Goal: Information Seeking & Learning: Learn about a topic

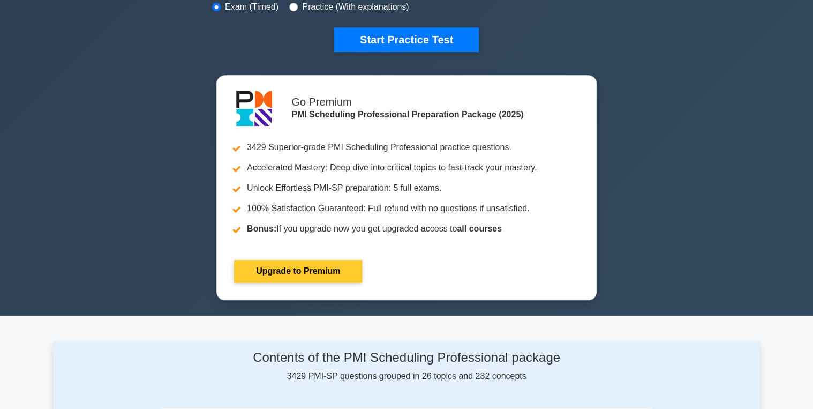
scroll to position [52, 0]
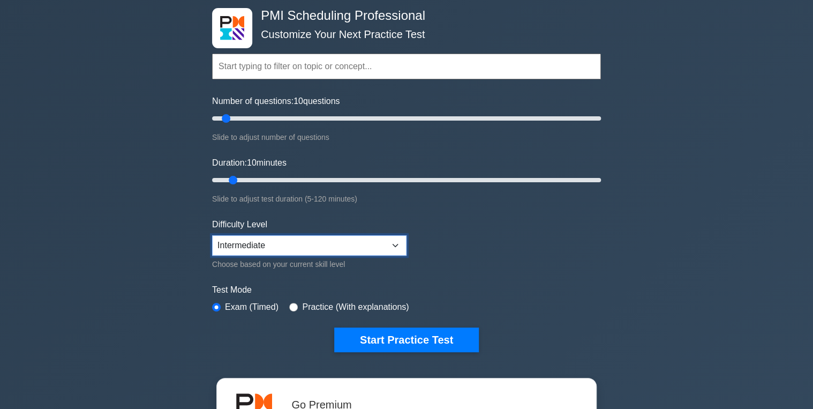
click at [313, 243] on select "Beginner Intermediate Expert" at bounding box center [309, 245] width 194 height 20
click at [268, 252] on select "Beginner Intermediate Expert" at bounding box center [309, 245] width 194 height 20
click at [212, 235] on select "Beginner Intermediate Expert" at bounding box center [309, 245] width 194 height 20
click at [273, 242] on select "Beginner Intermediate Expert" at bounding box center [309, 245] width 194 height 20
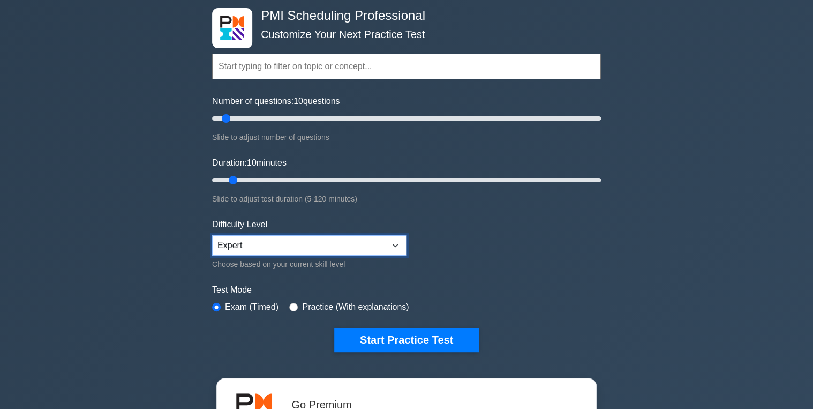
select select "intermediate"
click at [212, 235] on select "Beginner Intermediate Expert" at bounding box center [309, 245] width 194 height 20
drag, startPoint x: 223, startPoint y: 117, endPoint x: 543, endPoint y: 116, distance: 319.7
type input "170"
click at [543, 116] on input "Number of questions: 170 questions" at bounding box center [406, 118] width 389 height 13
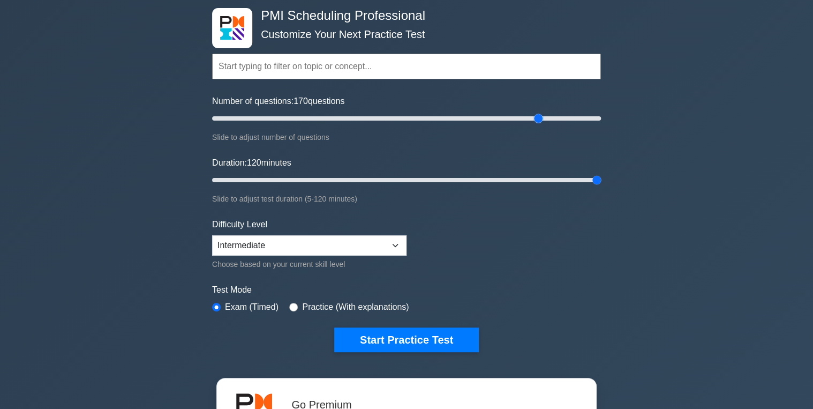
drag, startPoint x: 236, startPoint y: 179, endPoint x: 655, endPoint y: 167, distance: 419.5
type input "120"
click at [601, 174] on input "Duration: 120 minutes" at bounding box center [406, 180] width 389 height 13
click at [334, 242] on select "Beginner Intermediate Expert" at bounding box center [309, 245] width 194 height 20
click at [212, 235] on select "Beginner Intermediate Expert" at bounding box center [309, 245] width 194 height 20
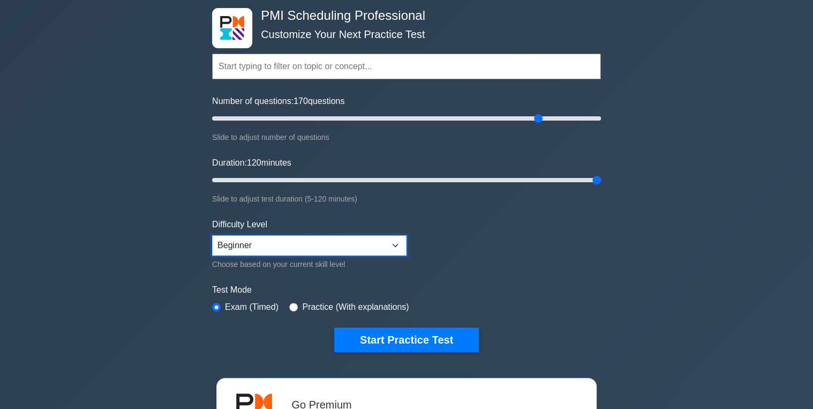
click at [329, 244] on select "Beginner Intermediate Expert" at bounding box center [309, 245] width 194 height 20
click at [212, 235] on select "Beginner Intermediate Expert" at bounding box center [309, 245] width 194 height 20
drag, startPoint x: 326, startPoint y: 244, endPoint x: 326, endPoint y: 251, distance: 7.0
click at [326, 244] on select "Beginner Intermediate Expert" at bounding box center [309, 245] width 194 height 20
click at [212, 235] on select "Beginner Intermediate Expert" at bounding box center [309, 245] width 194 height 20
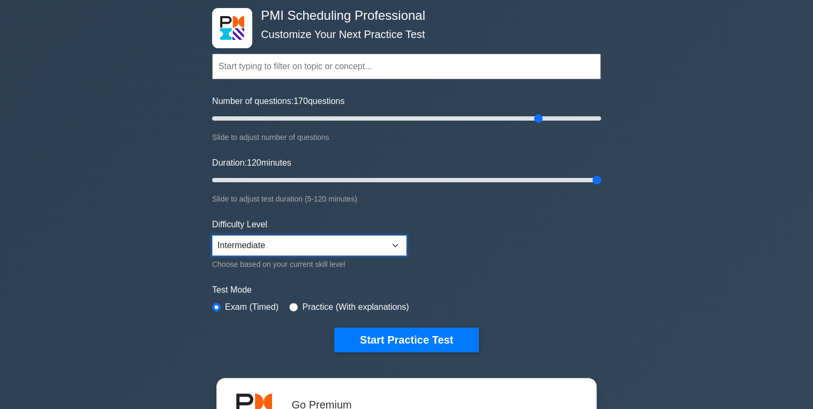
drag, startPoint x: 336, startPoint y: 245, endPoint x: 338, endPoint y: 254, distance: 8.8
click at [336, 245] on select "Beginner Intermediate Expert" at bounding box center [309, 245] width 194 height 20
click at [212, 235] on select "Beginner Intermediate Expert" at bounding box center [309, 245] width 194 height 20
click at [336, 240] on select "Beginner Intermediate Expert" at bounding box center [309, 245] width 194 height 20
select select "intermediate"
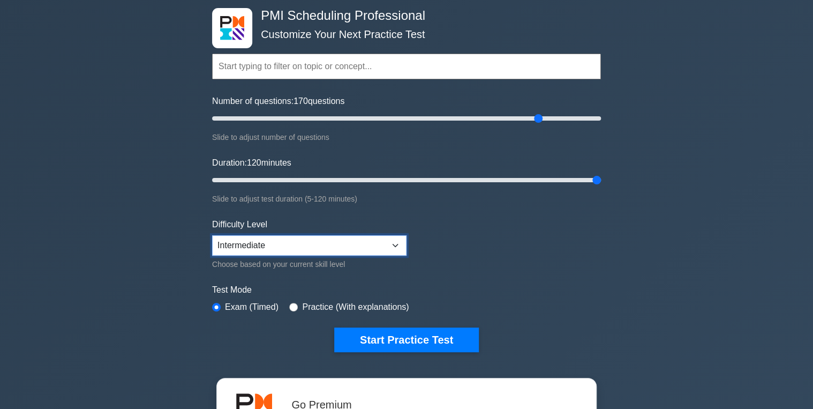
click at [212, 235] on select "Beginner Intermediate Expert" at bounding box center [309, 245] width 194 height 20
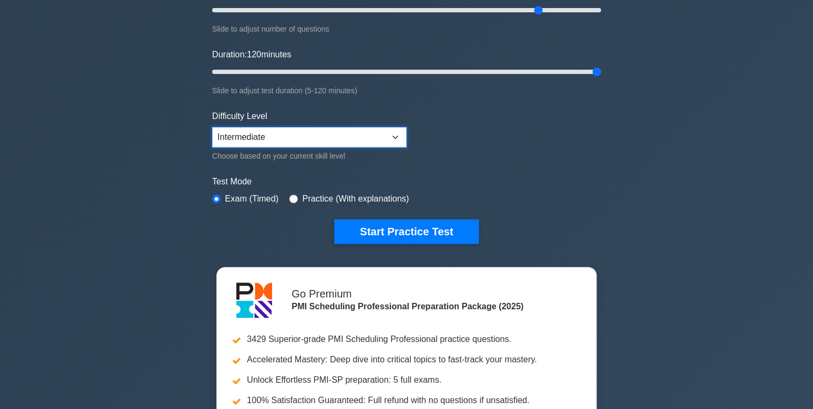
scroll to position [9, 0]
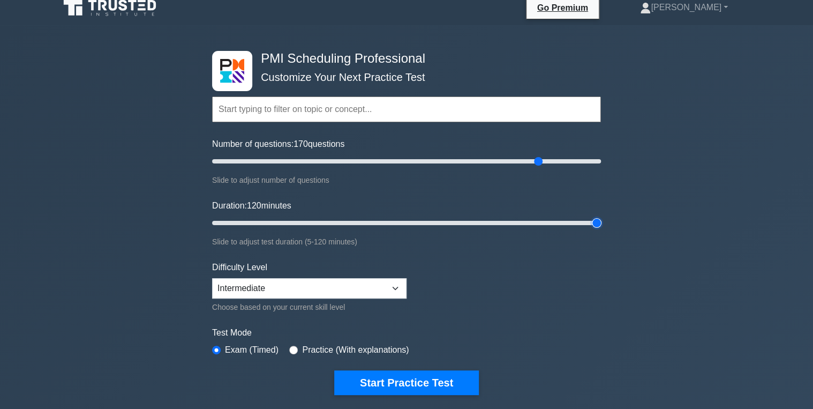
drag, startPoint x: 596, startPoint y: 222, endPoint x: 631, endPoint y: 223, distance: 35.9
click at [601, 223] on input "Duration: 120 minutes" at bounding box center [406, 222] width 389 height 13
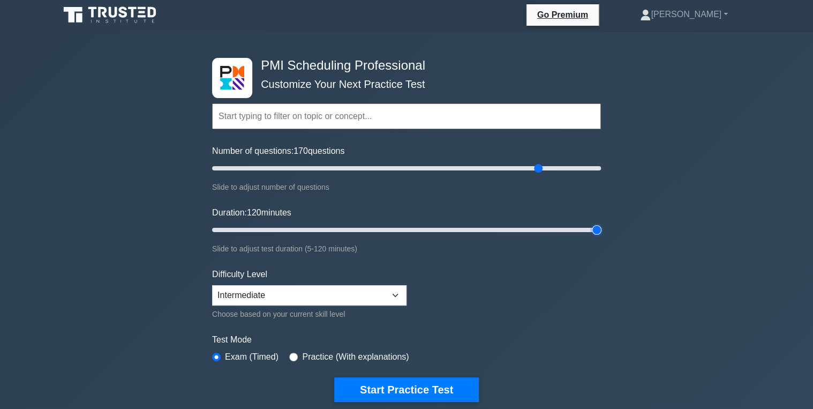
scroll to position [0, 0]
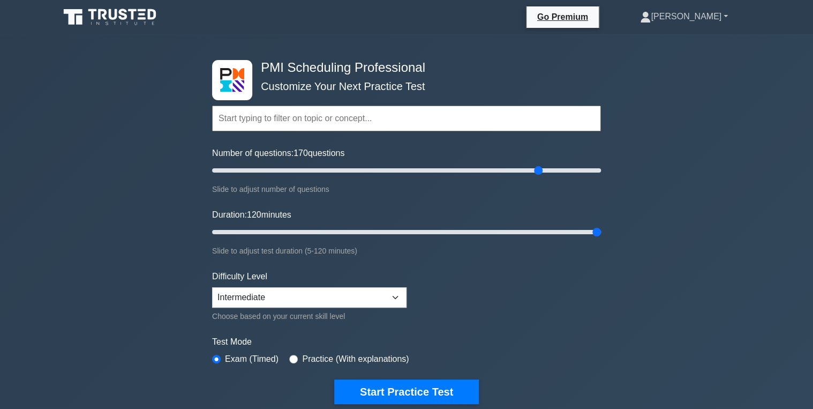
click at [728, 17] on link "[PERSON_NAME]" at bounding box center [683, 16] width 139 height 21
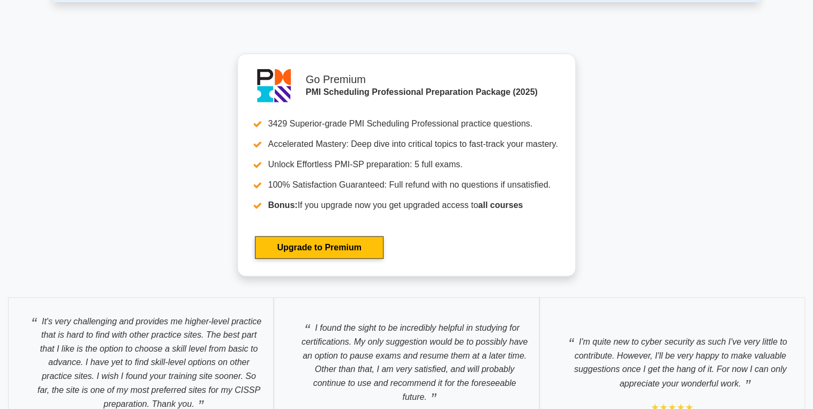
scroll to position [3042, 0]
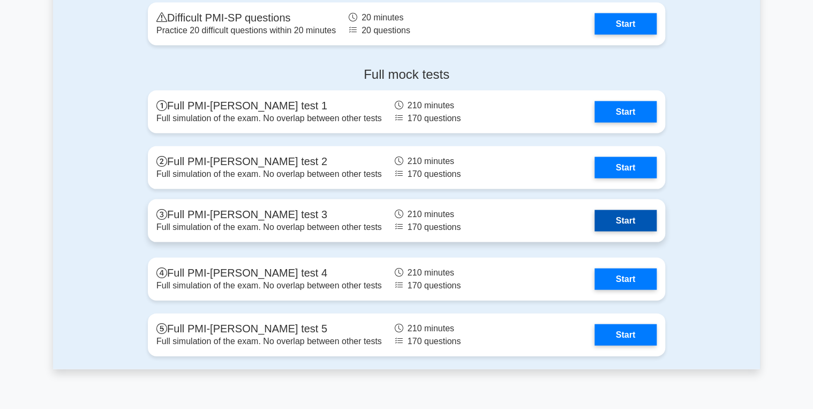
click at [614, 229] on link "Start" at bounding box center [625, 219] width 62 height 21
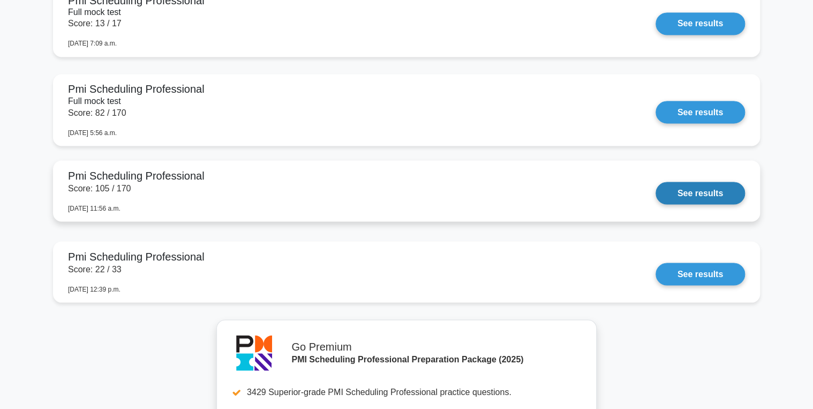
scroll to position [900, 0]
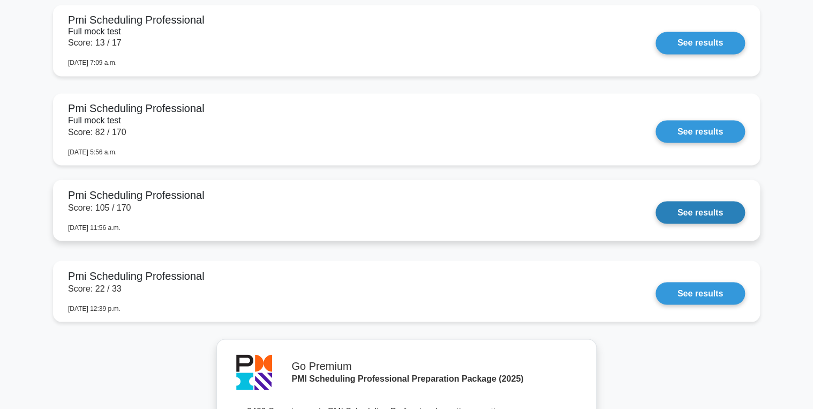
click at [688, 201] on link "See results" at bounding box center [700, 212] width 89 height 22
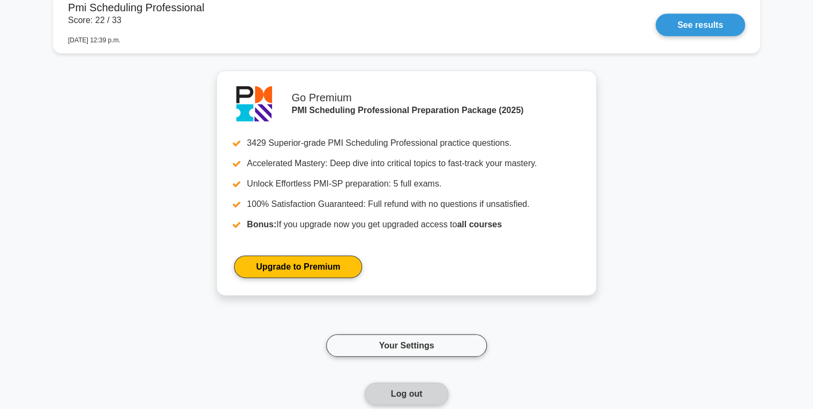
scroll to position [1216, 0]
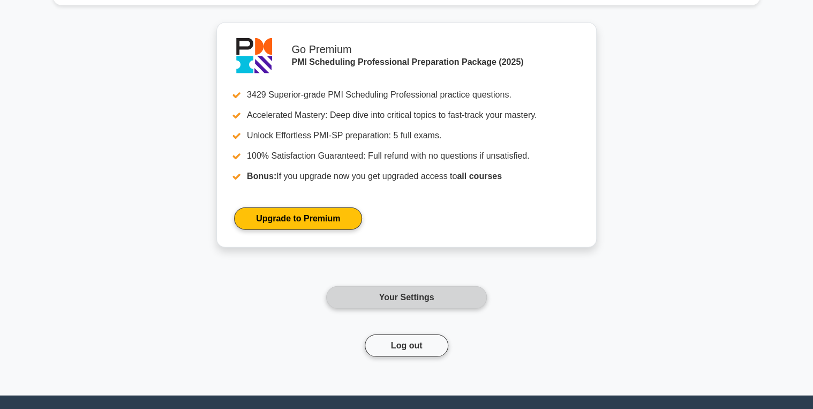
click at [384, 286] on link "Your Settings" at bounding box center [406, 297] width 161 height 22
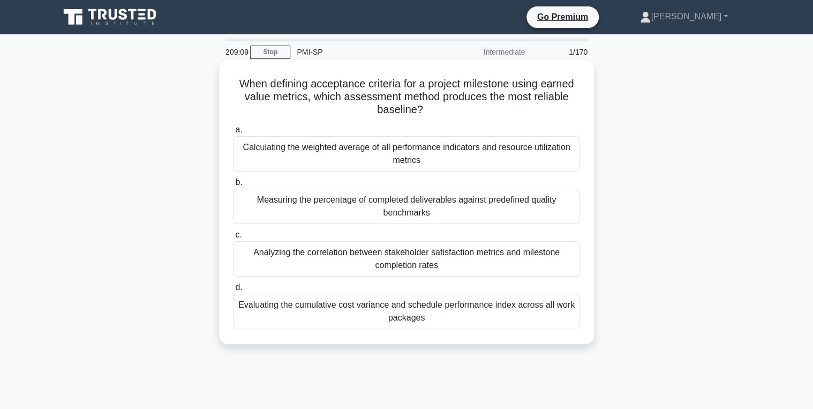
click at [368, 151] on div "Calculating the weighted average of all performance indicators and resource uti…" at bounding box center [406, 153] width 347 height 35
click at [233, 133] on input "a. Calculating the weighted average of all performance indicators and resource …" at bounding box center [233, 129] width 0 height 7
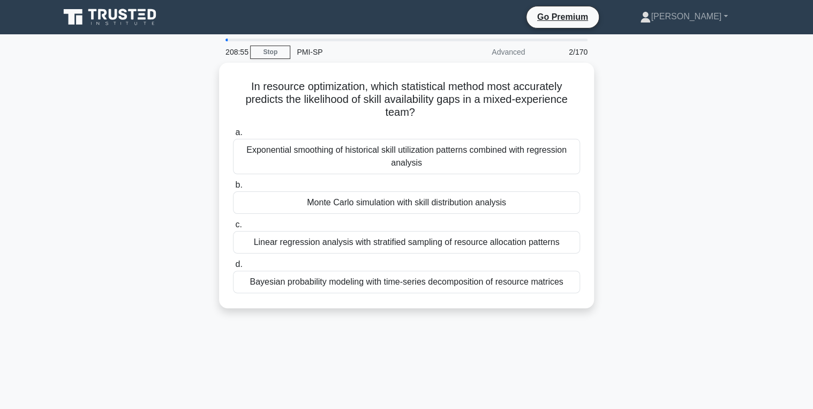
drag, startPoint x: 405, startPoint y: 194, endPoint x: 683, endPoint y: 96, distance: 294.7
click at [683, 96] on div "In resource optimization, which statistical method most accurately predicts the…" at bounding box center [406, 192] width 707 height 258
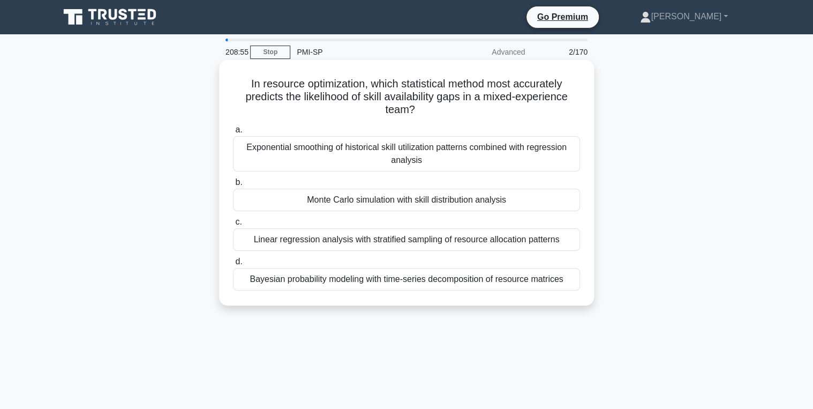
click at [514, 207] on div "Monte Carlo simulation with skill distribution analysis" at bounding box center [406, 200] width 347 height 22
click at [233, 186] on input "b. Monte Carlo simulation with skill distribution analysis" at bounding box center [233, 182] width 0 height 7
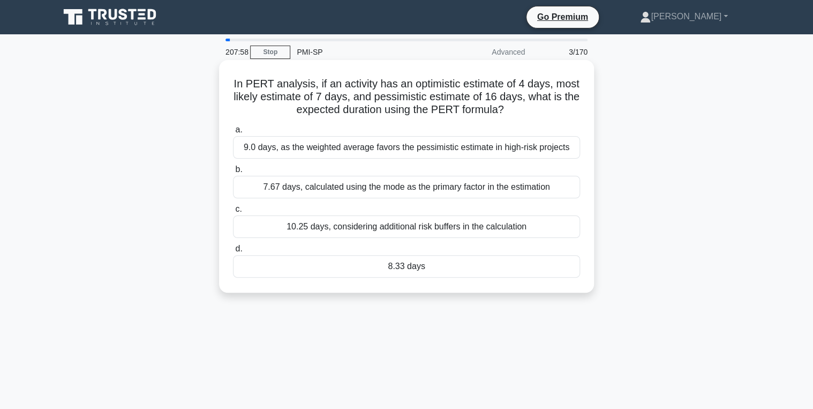
click at [439, 261] on div "8.33 days" at bounding box center [406, 266] width 347 height 22
click at [233, 252] on input "d. 8.33 days" at bounding box center [233, 248] width 0 height 7
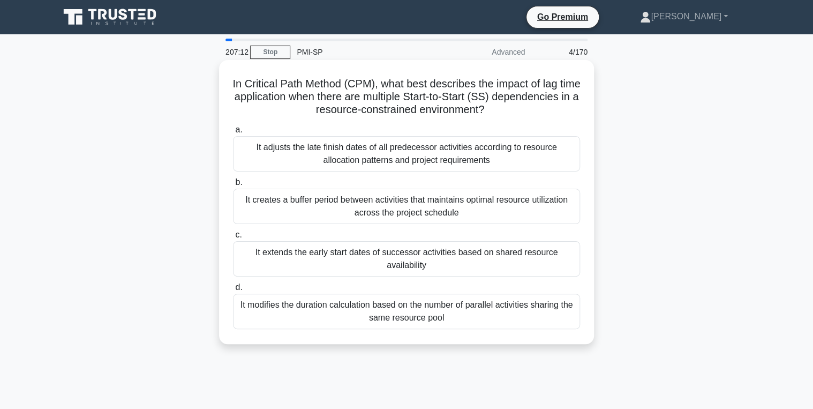
click at [503, 264] on div "It extends the early start dates of successor activities based on shared resour…" at bounding box center [406, 258] width 347 height 35
click at [233, 238] on input "c. It extends the early start dates of successor activities based on shared res…" at bounding box center [233, 234] width 0 height 7
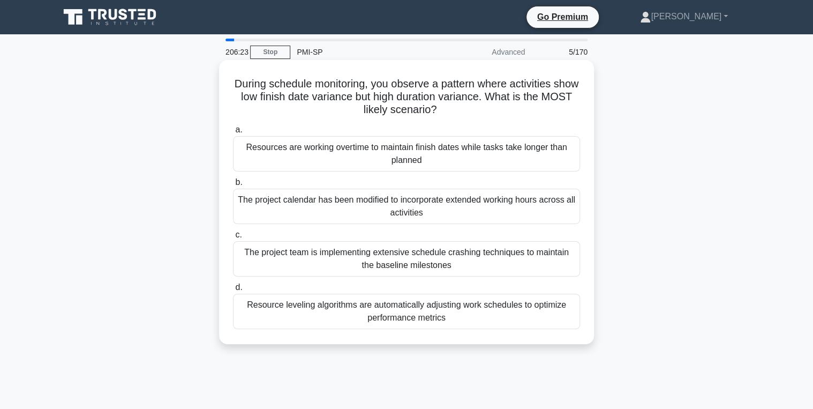
click at [411, 265] on div "The project team is implementing extensive schedule crashing techniques to main…" at bounding box center [406, 258] width 347 height 35
click at [233, 238] on input "c. The project team is implementing extensive schedule crashing techniques to m…" at bounding box center [233, 234] width 0 height 7
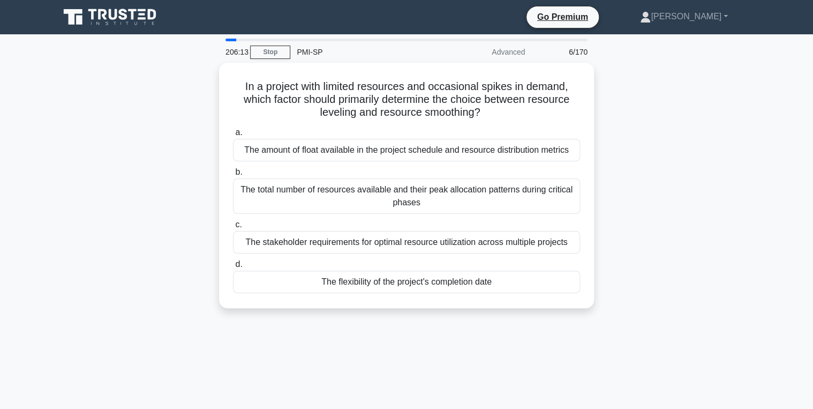
click at [766, 408] on html "Go Premium Mohamed" at bounding box center [406, 289] width 813 height 578
click at [528, 352] on div "206:11 Stop PMI-SP Advanced 6/170 In a project with limited resources and occas…" at bounding box center [406, 307] width 707 height 536
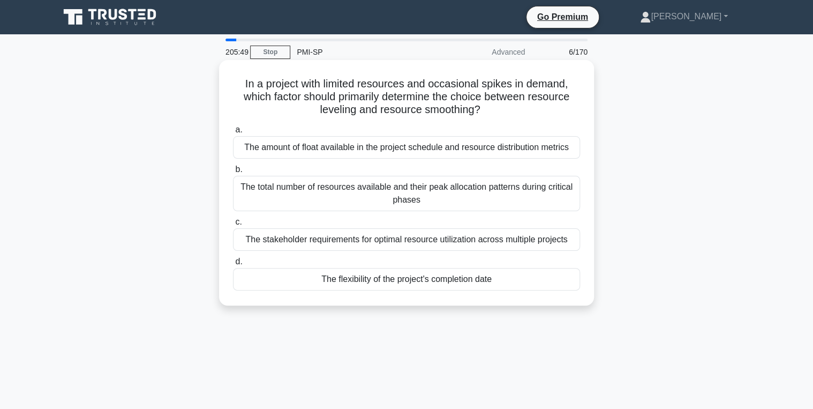
click at [452, 281] on div "The flexibility of the project's completion date" at bounding box center [406, 279] width 347 height 22
click at [233, 265] on input "d. The flexibility of the project's completion date" at bounding box center [233, 261] width 0 height 7
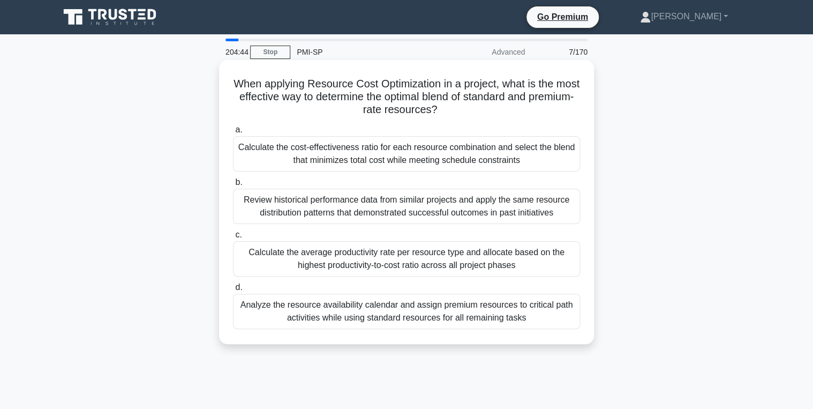
click at [455, 156] on div "Calculate the cost-effectiveness ratio for each resource combination and select…" at bounding box center [406, 153] width 347 height 35
click at [233, 133] on input "a. Calculate the cost-effectiveness ratio for each resource combination and sel…" at bounding box center [233, 129] width 0 height 7
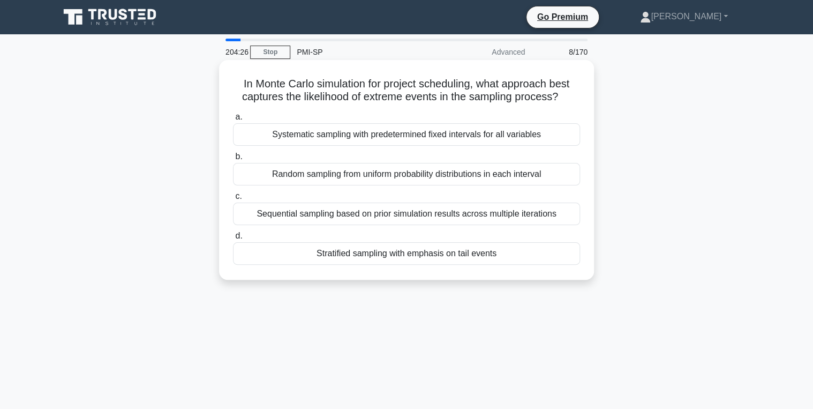
click at [402, 178] on div "Random sampling from uniform probability distributions in each interval" at bounding box center [406, 174] width 347 height 22
click at [233, 160] on input "b. Random sampling from uniform probability distributions in each interval" at bounding box center [233, 156] width 0 height 7
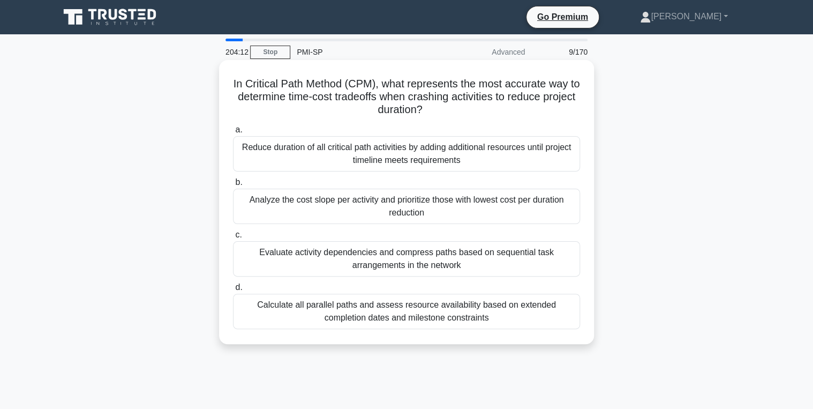
drag, startPoint x: 231, startPoint y: 81, endPoint x: 470, endPoint y: 115, distance: 241.3
click at [470, 115] on div "In Critical Path Method (CPM), what represents the most accurate way to determi…" at bounding box center [406, 201] width 366 height 275
click at [388, 329] on div "a. Reduce duration of all critical path activities by adding additional resourc…" at bounding box center [407, 226] width 360 height 210
click at [381, 326] on div "Calculate all parallel paths and assess resource availability based on extended…" at bounding box center [406, 310] width 347 height 35
click at [233, 291] on input "d. Calculate all parallel paths and assess resource availability based on exten…" at bounding box center [233, 287] width 0 height 7
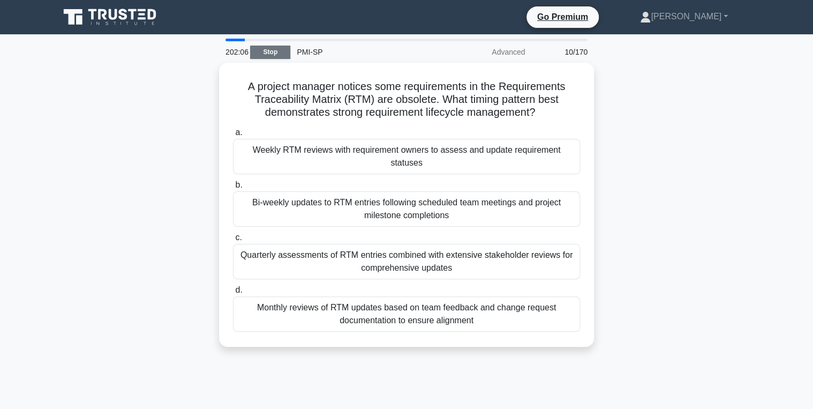
click at [277, 56] on link "Stop" at bounding box center [270, 52] width 40 height 13
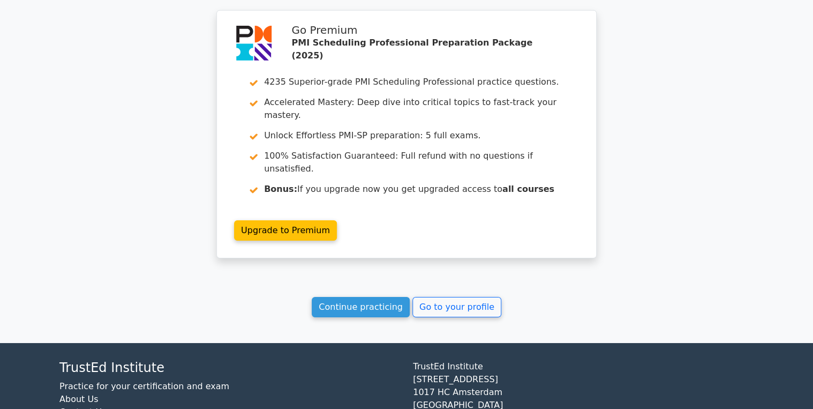
scroll to position [1419, 0]
